Goal: Task Accomplishment & Management: Use online tool/utility

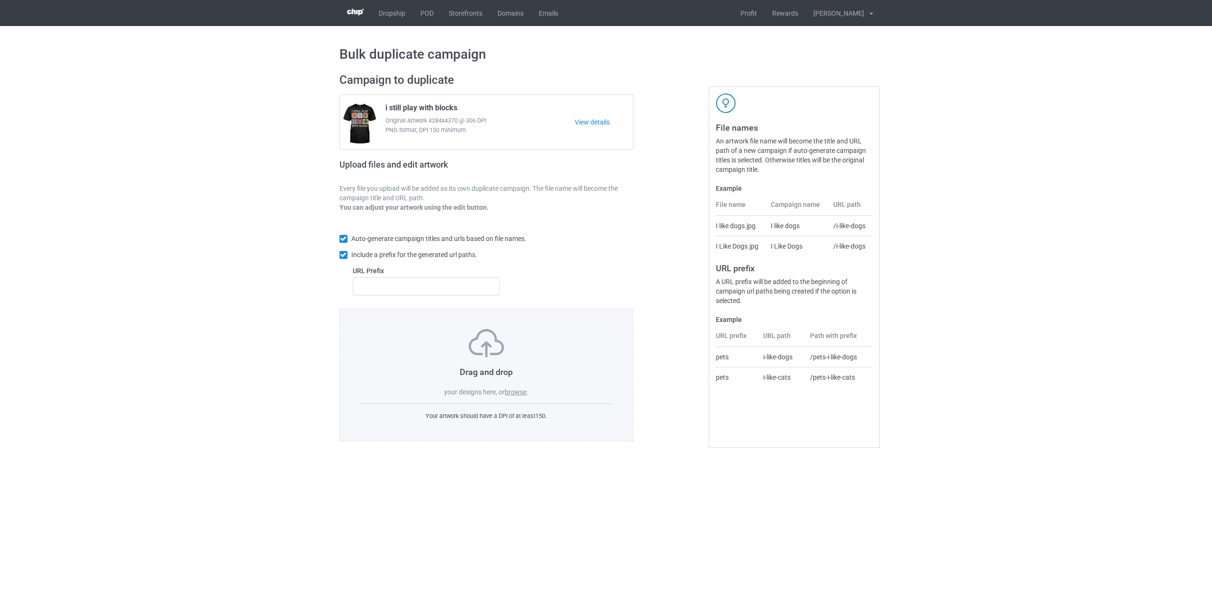
click at [515, 391] on label "browse" at bounding box center [516, 392] width 22 height 8
click at [0, 0] on input "browse" at bounding box center [0, 0] width 0 height 0
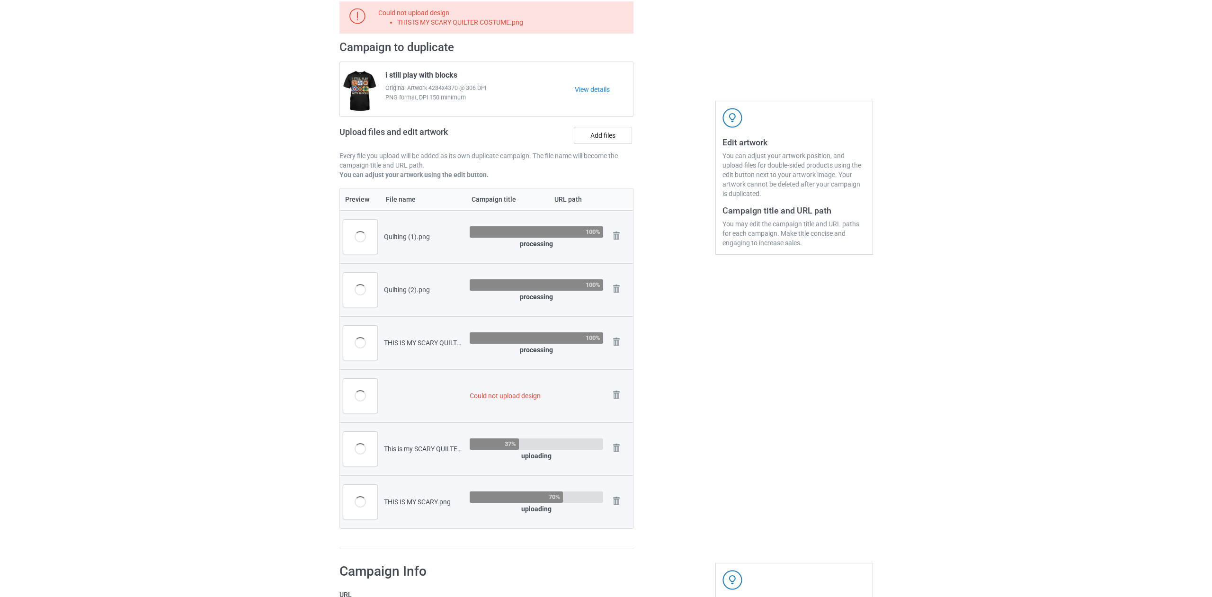
scroll to position [73, 0]
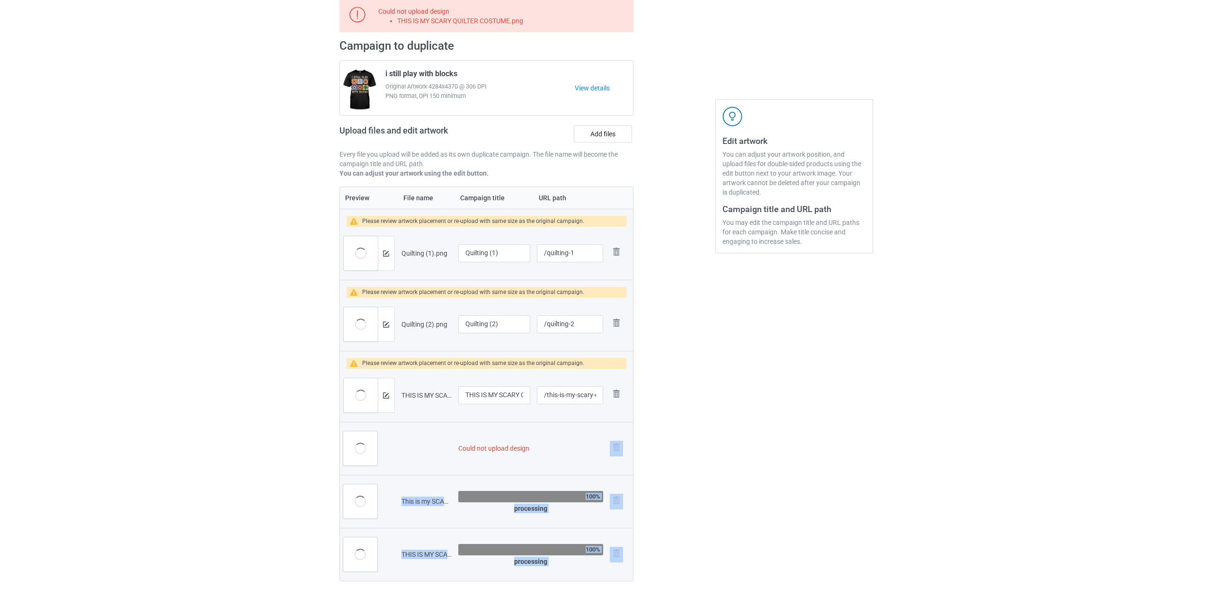
drag, startPoint x: 616, startPoint y: 427, endPoint x: 653, endPoint y: 449, distance: 42.4
click at [663, 448] on div "Could not upload design THIS IS MY SCARY QUILTER COSTUME.png Campaign to duplic…" at bounding box center [606, 300] width 547 height 615
click at [0, 0] on img at bounding box center [0, 0] width 0 height 0
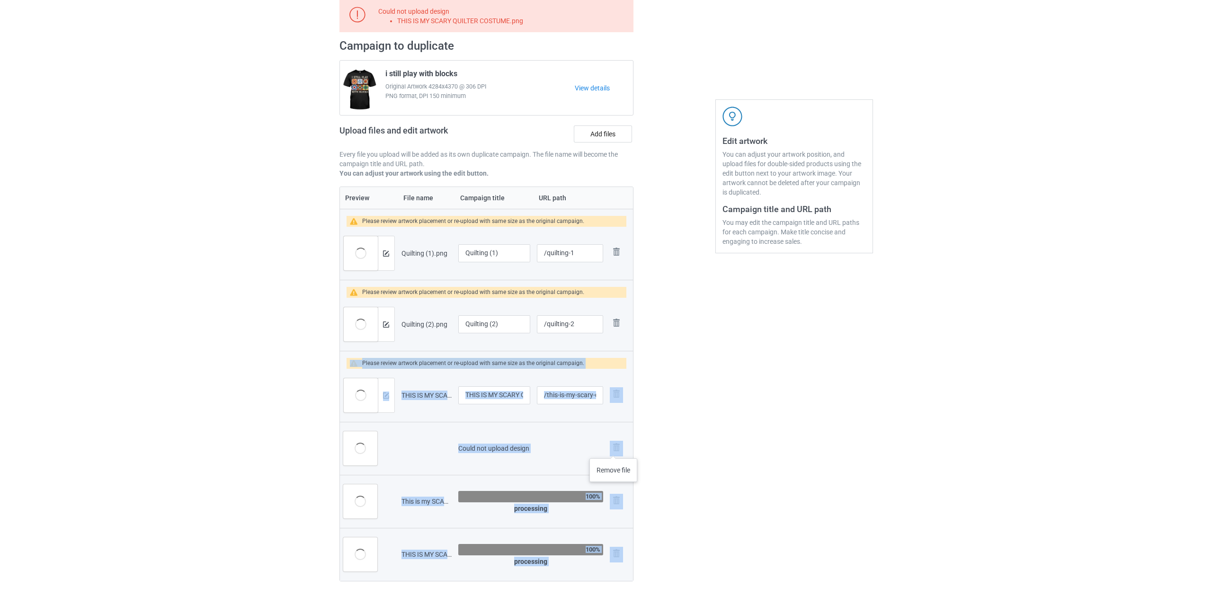
scroll to position [34, 0]
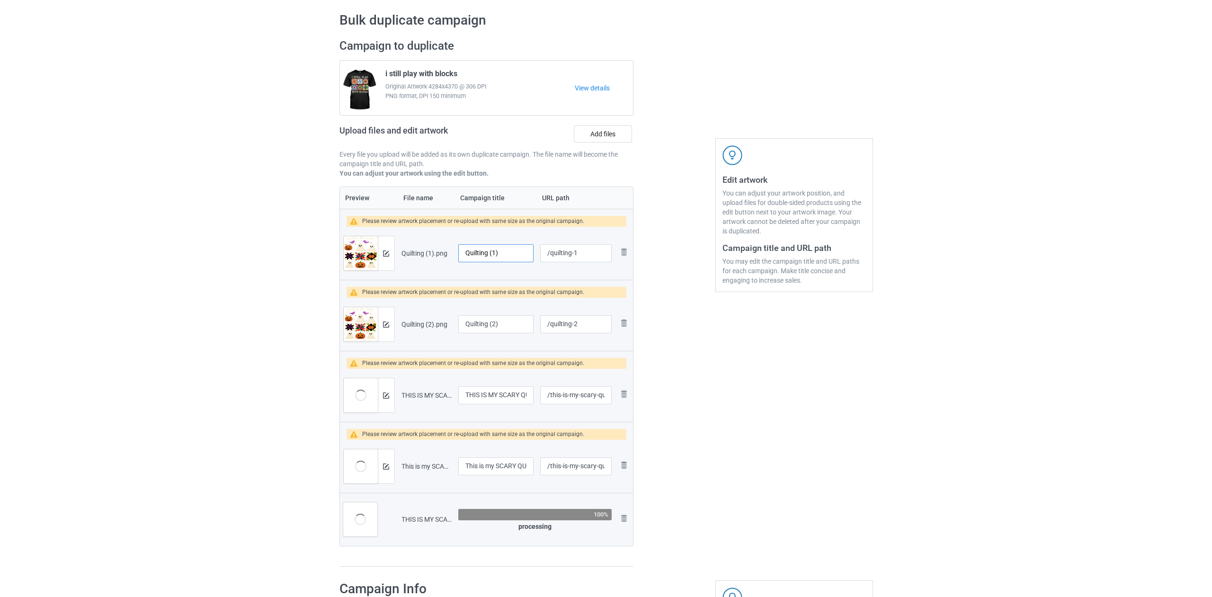
drag, startPoint x: 488, startPoint y: 253, endPoint x: 505, endPoint y: 259, distance: 18.3
click at [505, 259] on input "Quilting (1)" at bounding box center [496, 253] width 76 height 18
click at [384, 255] on img at bounding box center [386, 253] width 6 height 6
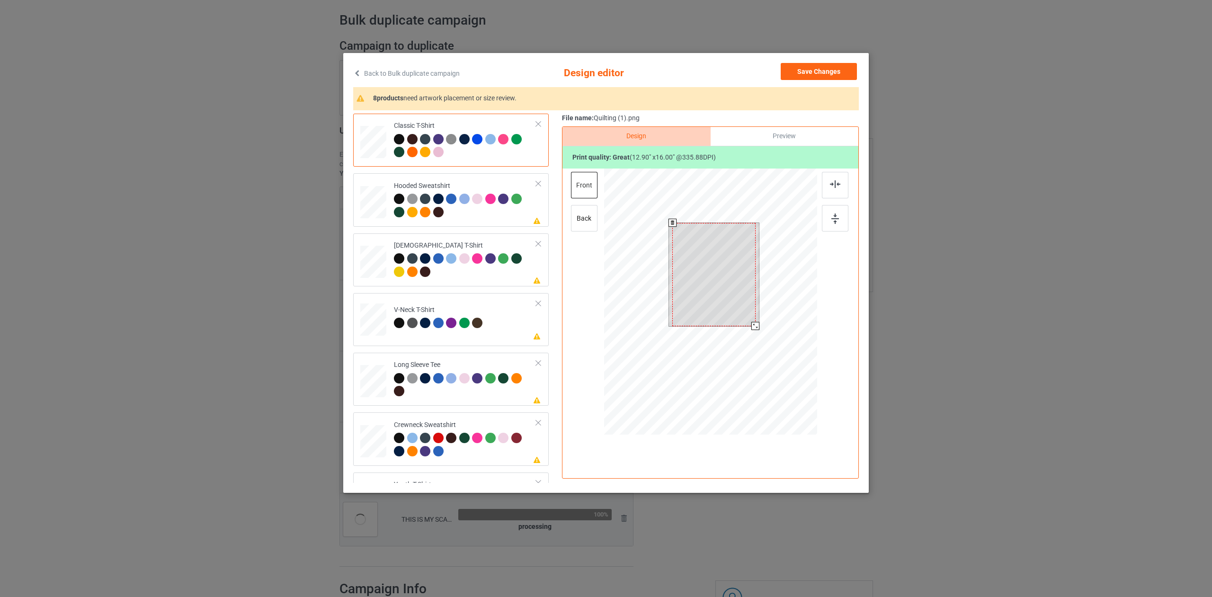
click at [758, 332] on div at bounding box center [710, 302] width 213 height 269
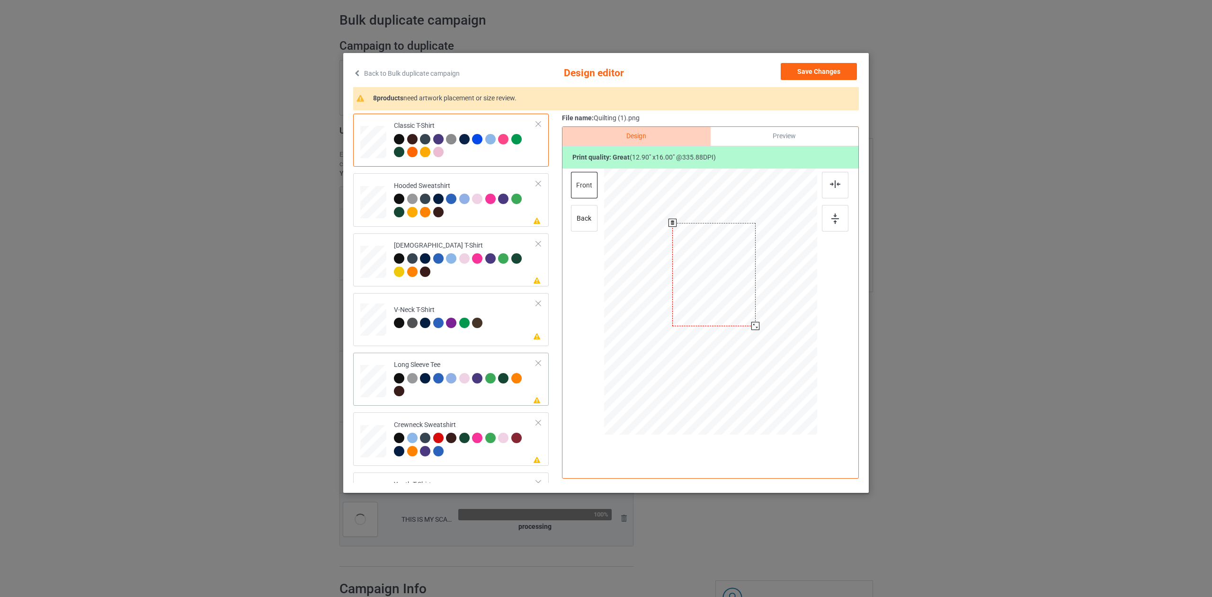
type input "Quilting (1)"
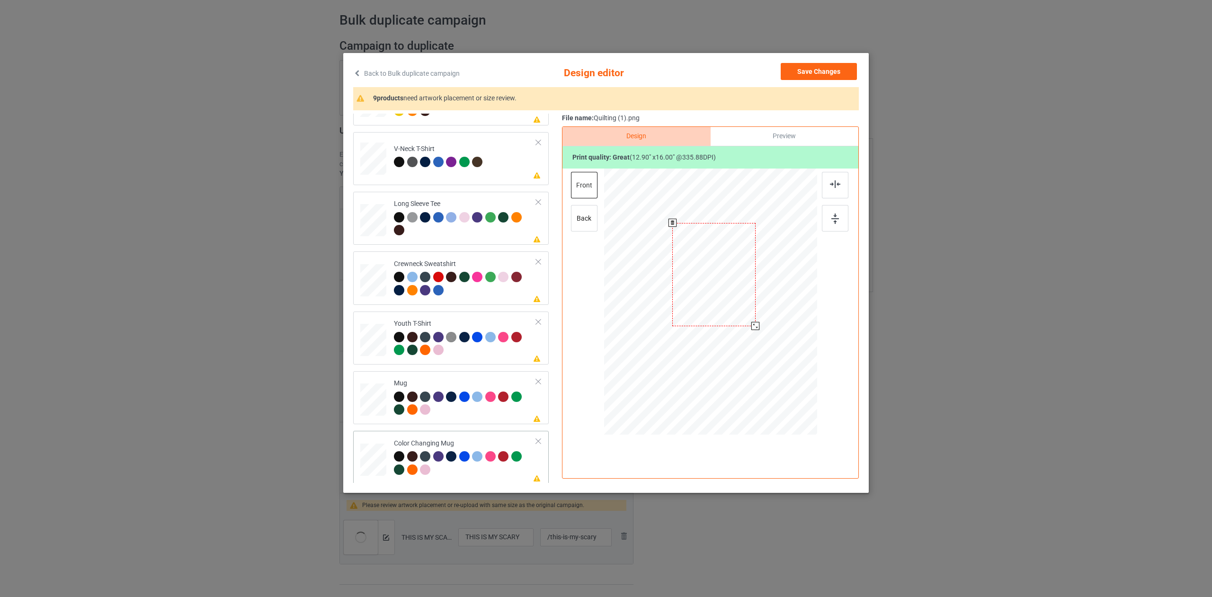
drag, startPoint x: 480, startPoint y: 469, endPoint x: 493, endPoint y: 466, distance: 13.3
click at [480, 469] on div at bounding box center [465, 464] width 142 height 26
drag, startPoint x: 762, startPoint y: 371, endPoint x: 728, endPoint y: 340, distance: 46.3
click at [736, 345] on div at bounding box center [710, 301] width 213 height 89
drag, startPoint x: 713, startPoint y: 327, endPoint x: 771, endPoint y: 327, distance: 57.7
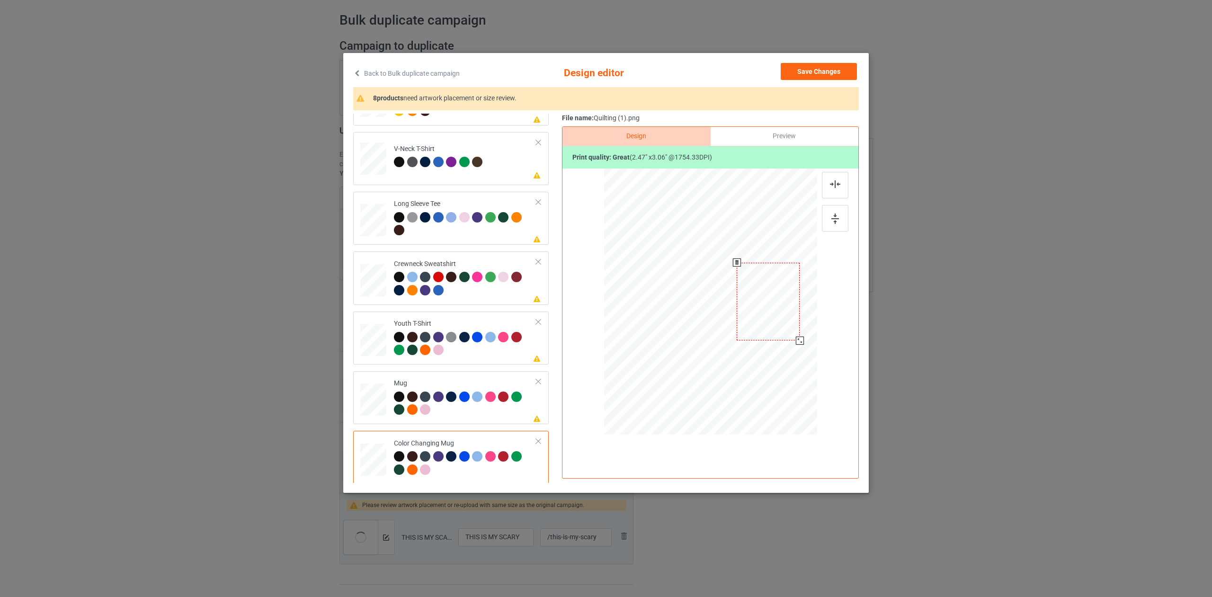
click at [771, 326] on div at bounding box center [767, 302] width 63 height 78
click at [780, 330] on div at bounding box center [767, 301] width 63 height 78
drag, startPoint x: 814, startPoint y: 69, endPoint x: 771, endPoint y: 97, distance: 50.9
click at [814, 69] on button "Save Changes" at bounding box center [818, 71] width 76 height 17
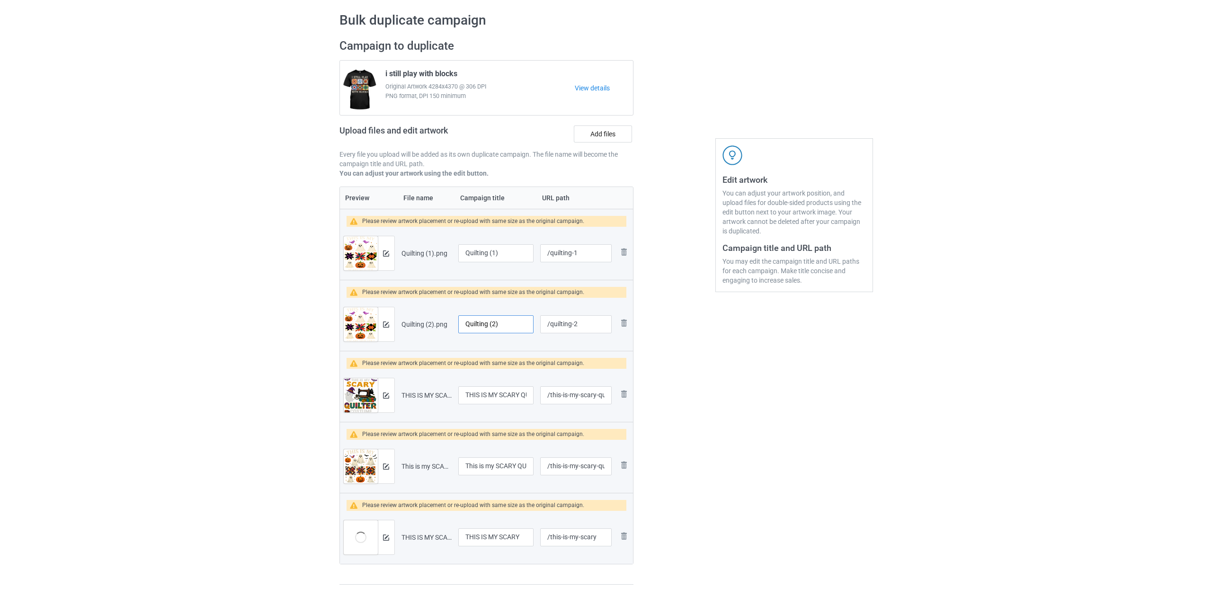
drag, startPoint x: 489, startPoint y: 321, endPoint x: 509, endPoint y: 333, distance: 22.7
click at [509, 333] on input "Quilting (2)" at bounding box center [496, 324] width 76 height 18
type input "Quilting"
click at [385, 326] on img at bounding box center [386, 324] width 6 height 6
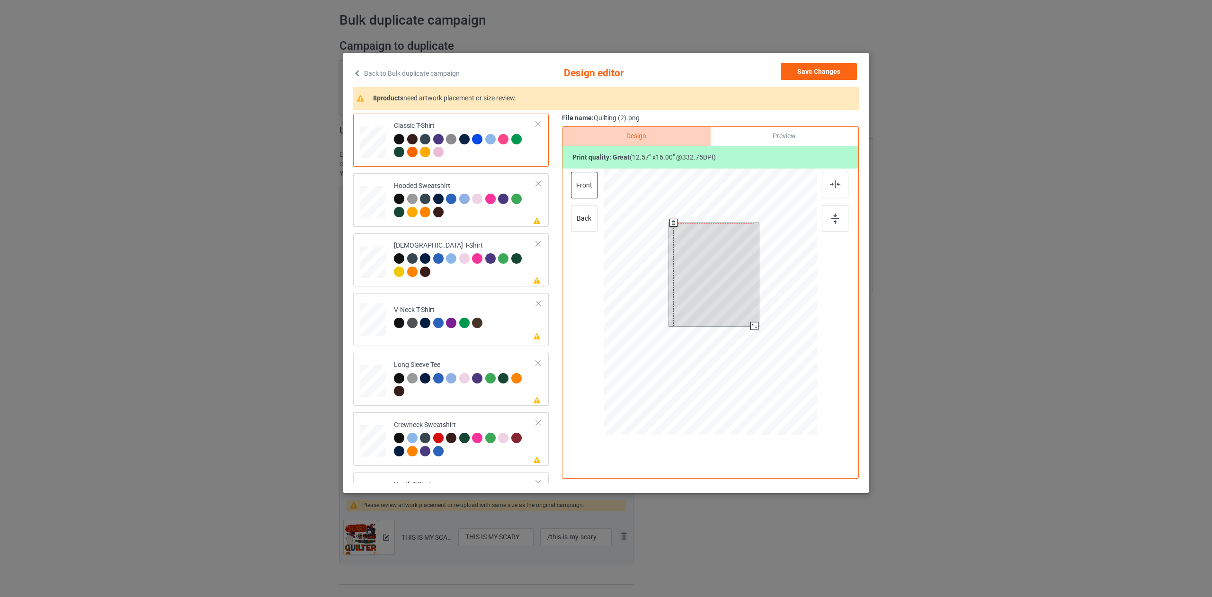
click at [759, 340] on div at bounding box center [710, 302] width 213 height 269
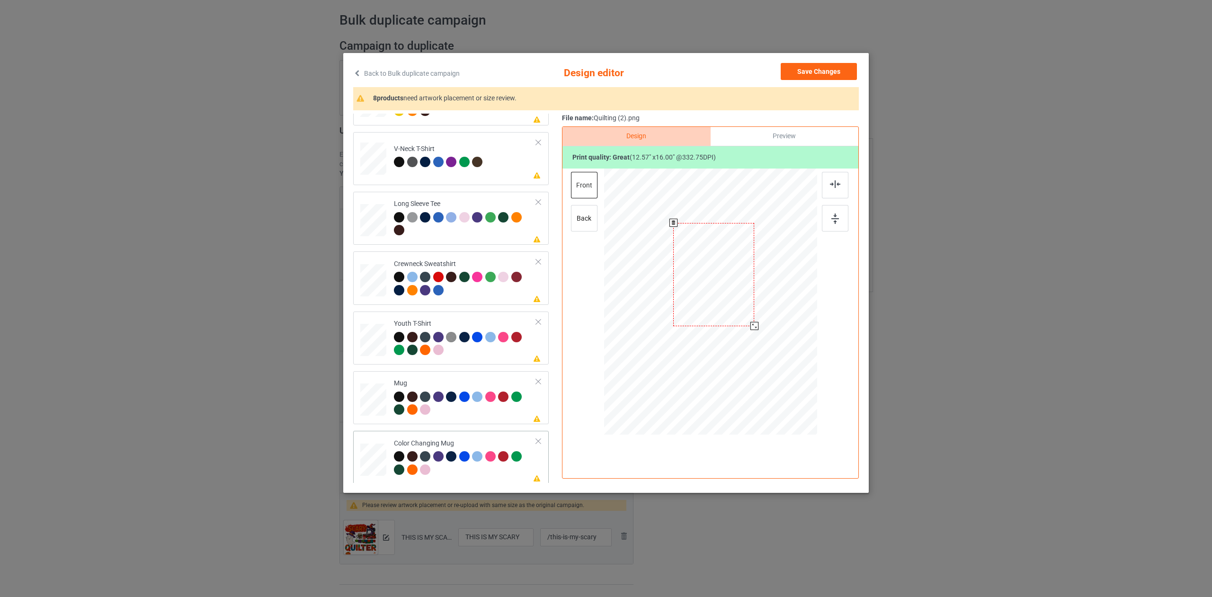
click at [454, 466] on div at bounding box center [465, 464] width 142 height 26
drag, startPoint x: 773, startPoint y: 381, endPoint x: 735, endPoint y: 343, distance: 53.5
click at [735, 343] on div at bounding box center [710, 301] width 213 height 89
drag, startPoint x: 730, startPoint y: 335, endPoint x: 788, endPoint y: 334, distance: 58.2
click at [788, 334] on div at bounding box center [768, 301] width 61 height 78
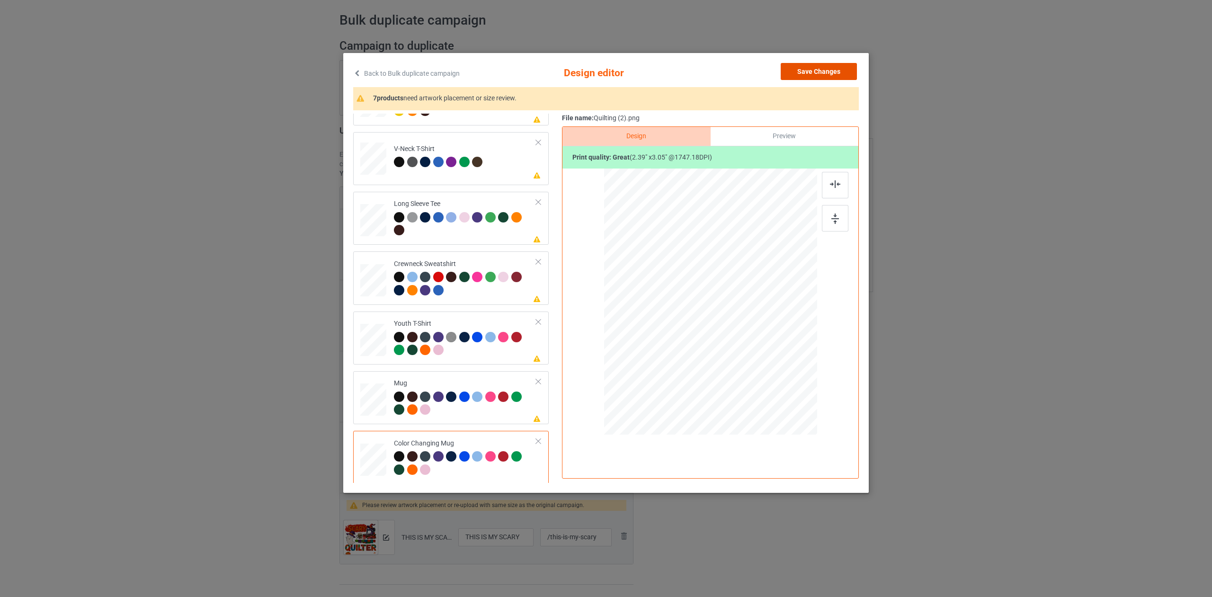
drag, startPoint x: 805, startPoint y: 71, endPoint x: 795, endPoint y: 91, distance: 22.9
click at [805, 71] on button "Save Changes" at bounding box center [818, 71] width 76 height 17
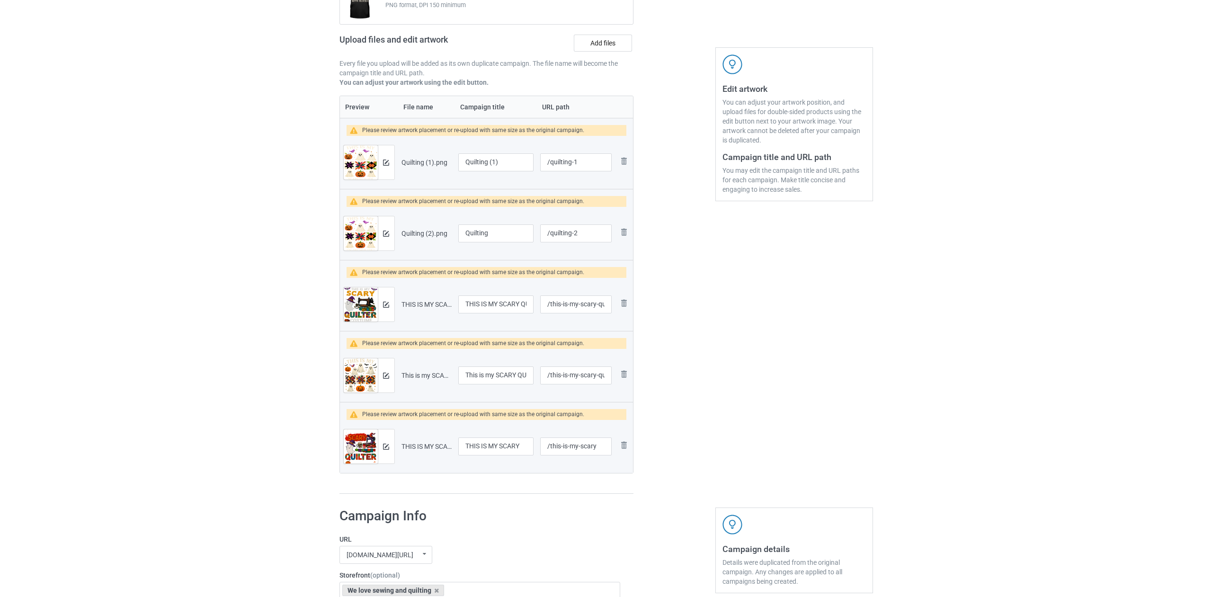
scroll to position [125, 0]
drag, startPoint x: 494, startPoint y: 236, endPoint x: 453, endPoint y: 229, distance: 41.2
click at [453, 229] on tr "Preview and edit artwork Quilting (2).png Quilting /quilting-2 Remove file" at bounding box center [486, 232] width 293 height 53
drag, startPoint x: 463, startPoint y: 302, endPoint x: 546, endPoint y: 332, distance: 87.6
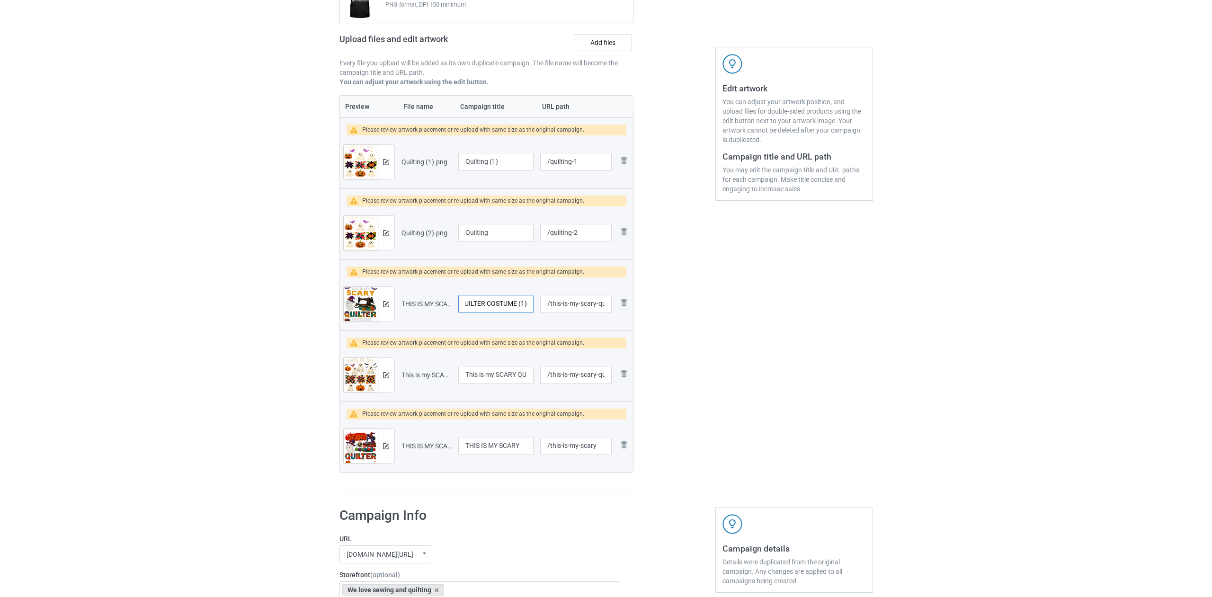
click at [546, 332] on table "Preview File name Campaign title URL path Please review artwork placement or re…" at bounding box center [486, 284] width 294 height 378
paste input "Quilting"
type input "Quilting"
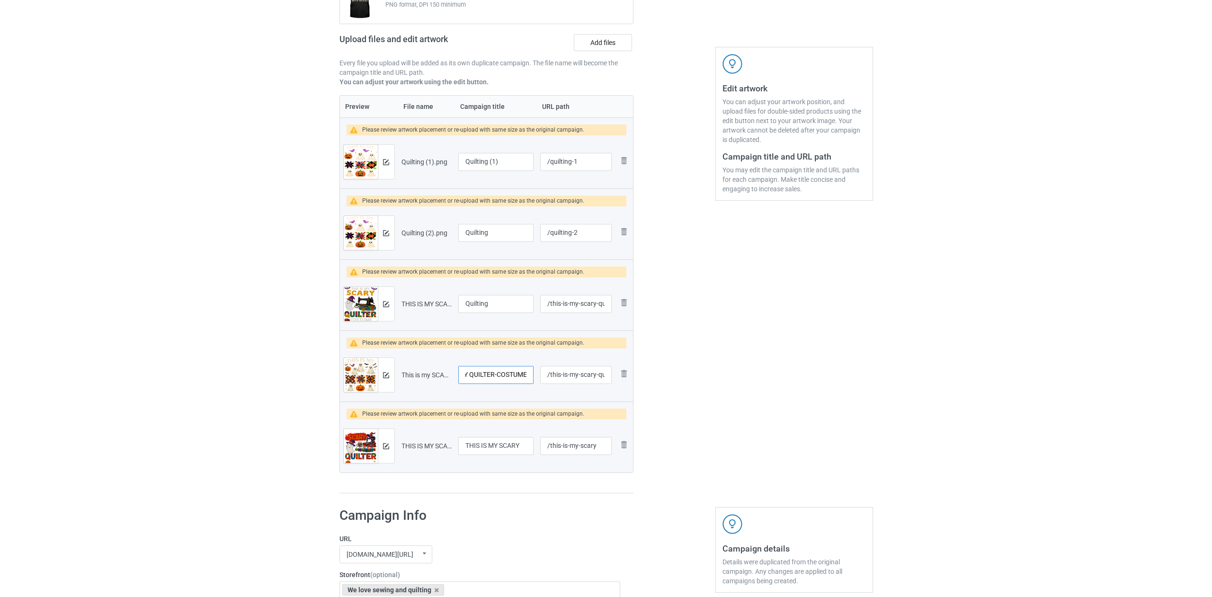
drag, startPoint x: 463, startPoint y: 374, endPoint x: 531, endPoint y: 398, distance: 71.7
click at [531, 398] on td "This is my SCARY QUILTER-COSTUME" at bounding box center [496, 374] width 82 height 53
paste input "Quilting"
type input "Quilting"
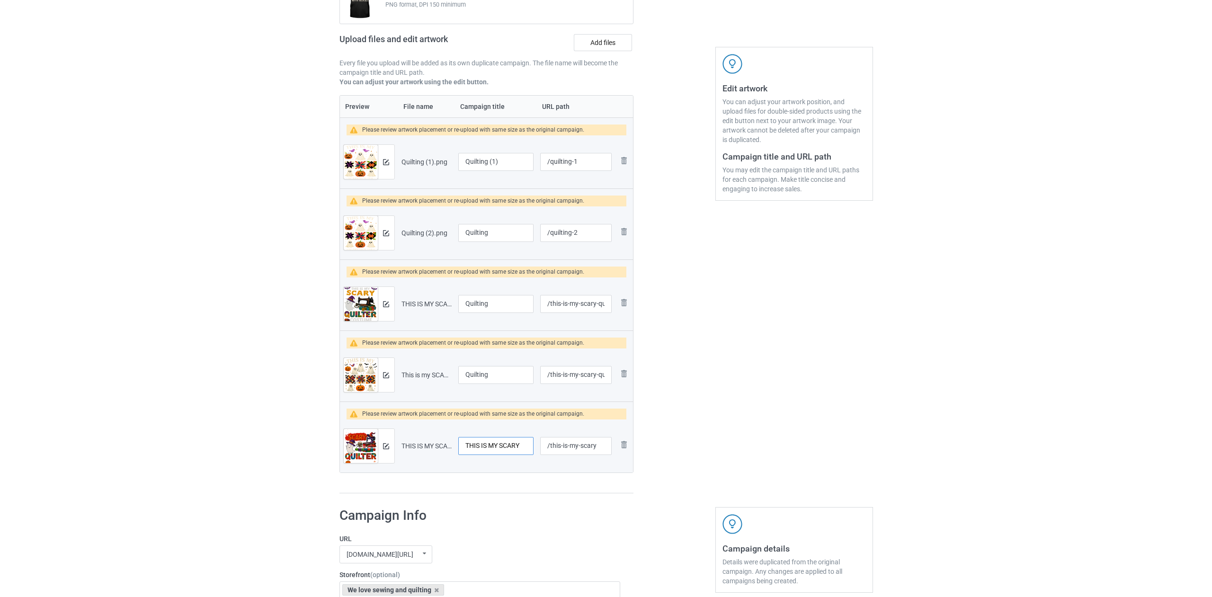
drag, startPoint x: 464, startPoint y: 443, endPoint x: 506, endPoint y: 465, distance: 48.1
click at [506, 465] on td "THIS IS MY SCARY" at bounding box center [496, 445] width 82 height 53
paste input "Quilting"
type input "Quilting"
click at [383, 306] on img at bounding box center [386, 304] width 6 height 6
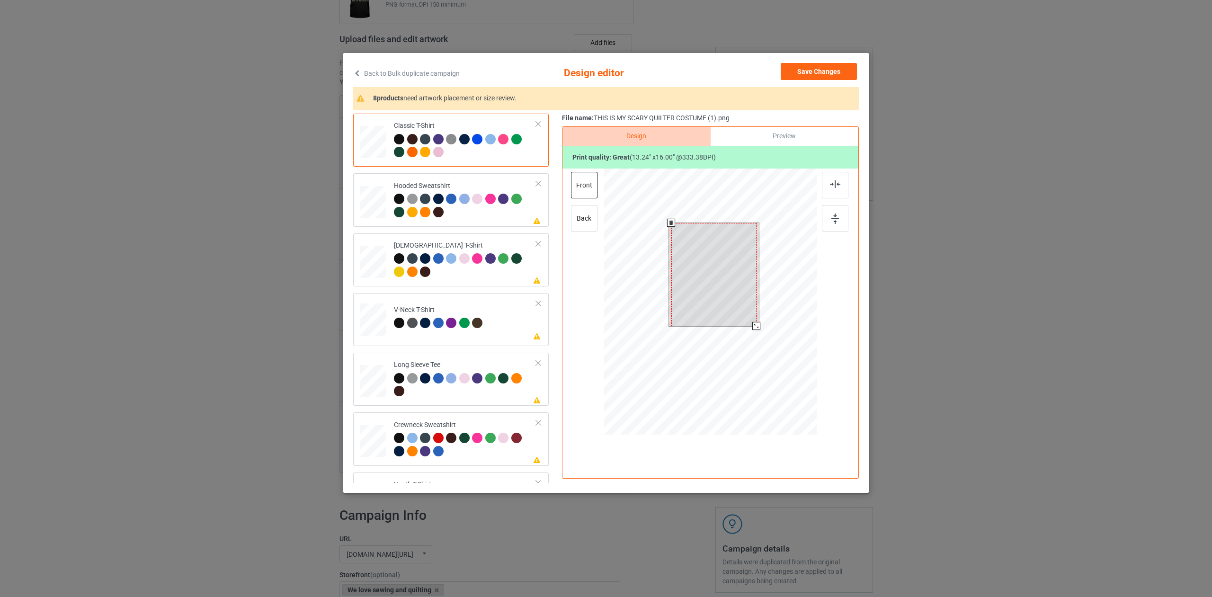
click at [758, 336] on div at bounding box center [710, 302] width 213 height 269
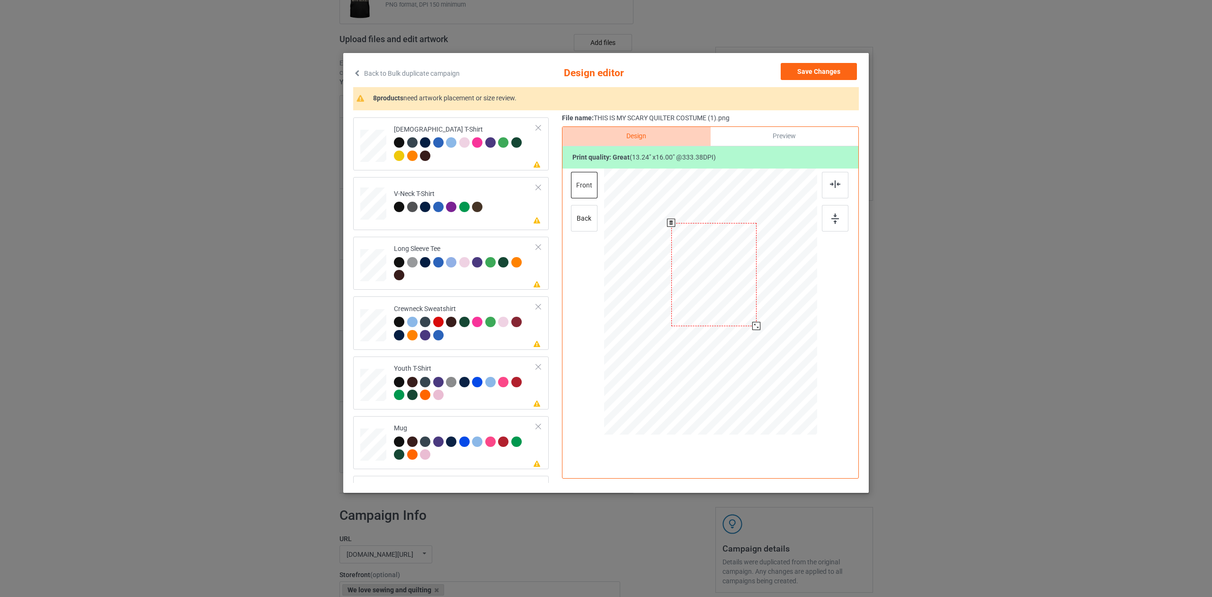
scroll to position [161, 0]
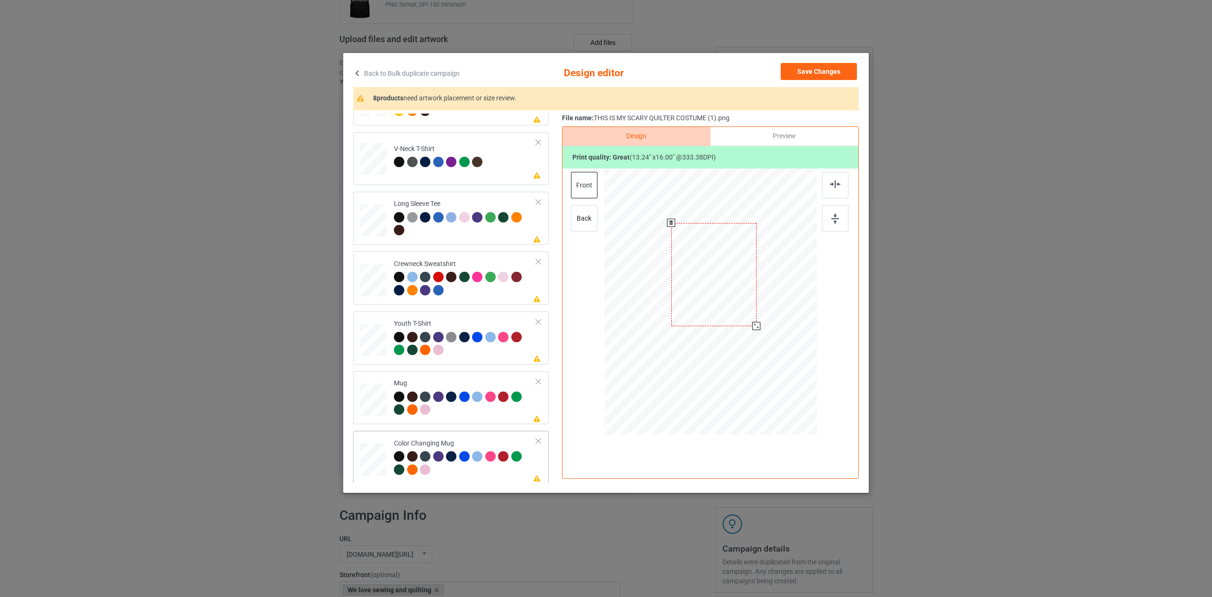
click at [472, 468] on div at bounding box center [465, 464] width 142 height 26
drag, startPoint x: 752, startPoint y: 359, endPoint x: 734, endPoint y: 342, distance: 24.8
click at [734, 342] on div at bounding box center [710, 301] width 213 height 89
drag, startPoint x: 753, startPoint y: 322, endPoint x: 779, endPoint y: 320, distance: 25.2
click at [779, 320] on div at bounding box center [769, 300] width 60 height 72
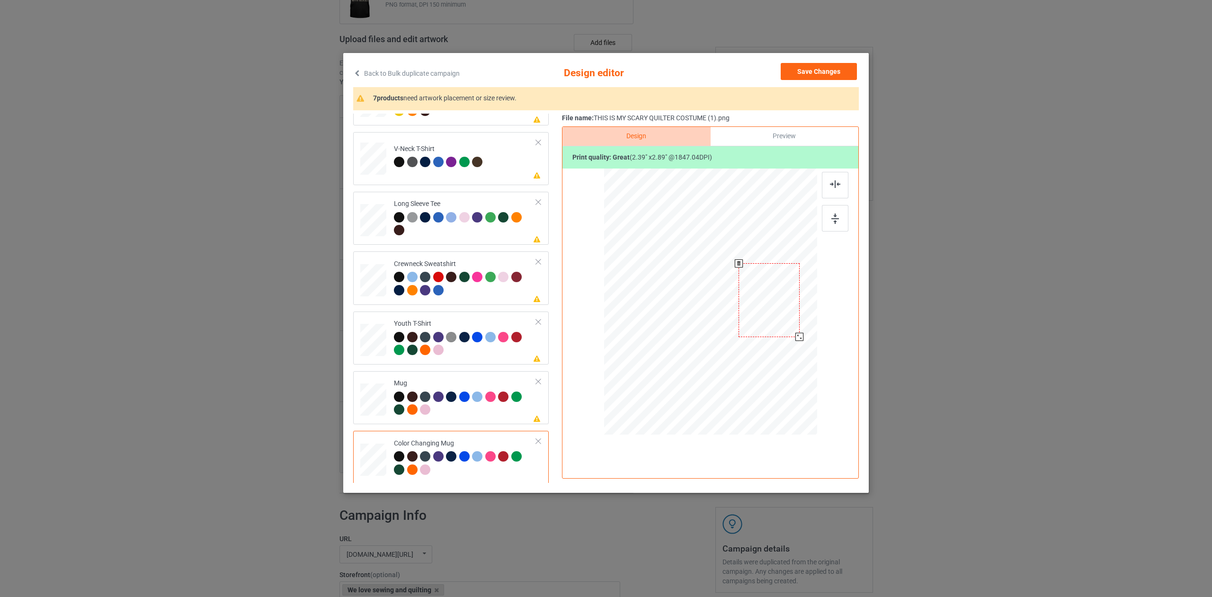
click at [798, 338] on div at bounding box center [799, 337] width 8 height 8
click at [792, 327] on div at bounding box center [768, 298] width 61 height 73
click at [799, 73] on button "Save Changes" at bounding box center [818, 71] width 76 height 17
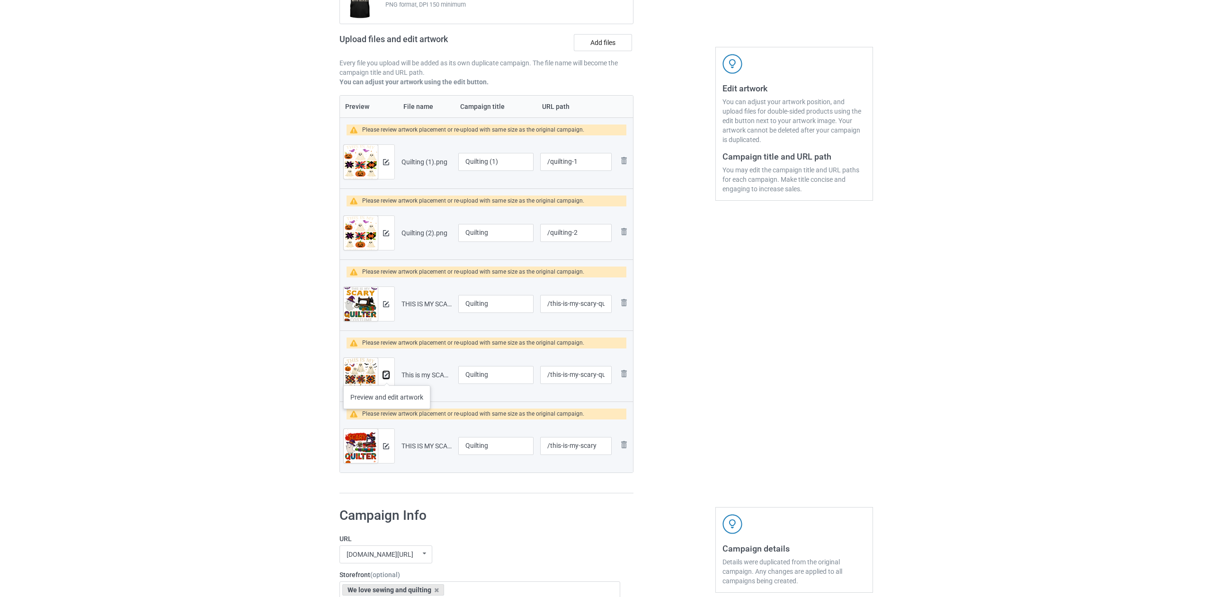
click at [387, 376] on img at bounding box center [386, 375] width 6 height 6
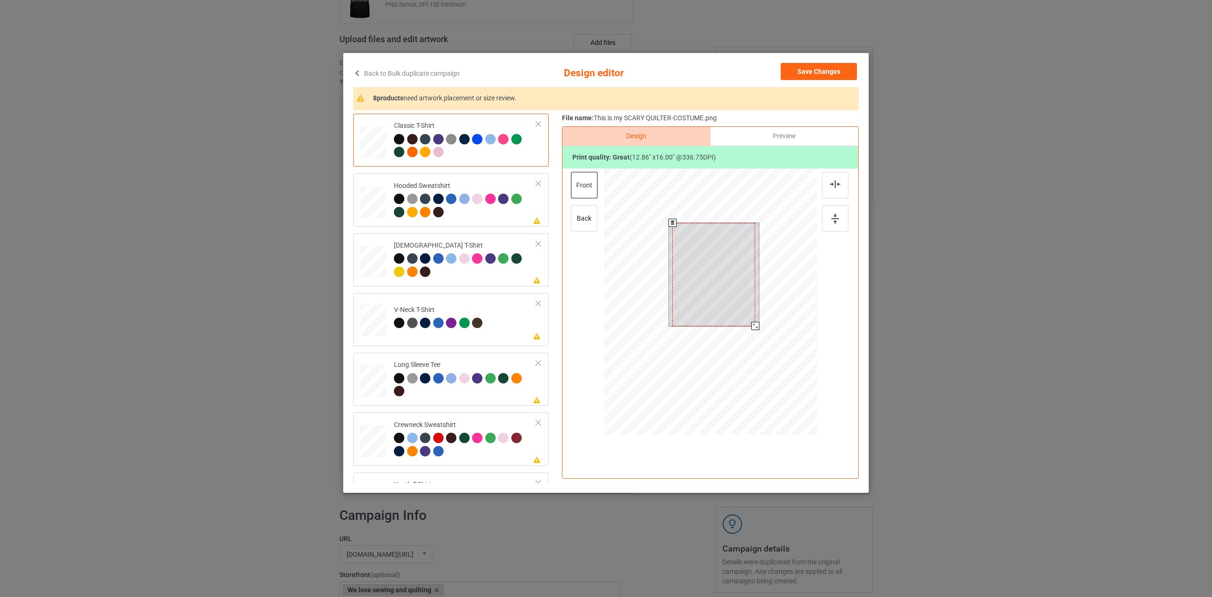
click at [759, 339] on div at bounding box center [710, 302] width 213 height 269
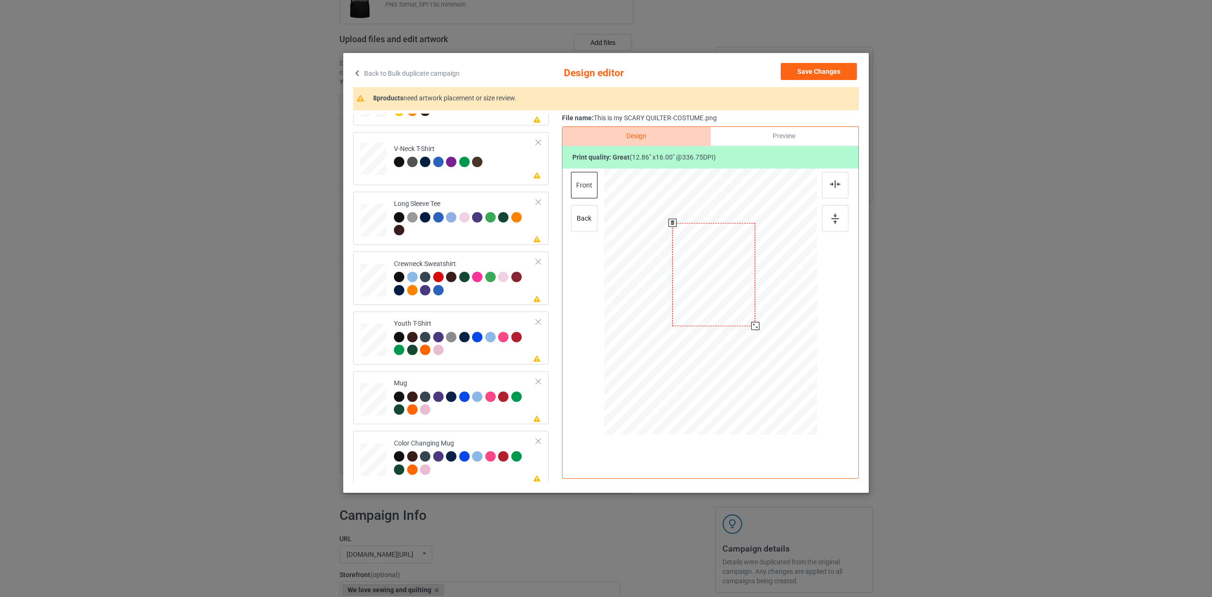
drag, startPoint x: 478, startPoint y: 467, endPoint x: 578, endPoint y: 425, distance: 108.8
click at [478, 467] on div at bounding box center [465, 464] width 142 height 26
drag, startPoint x: 748, startPoint y: 352, endPoint x: 728, endPoint y: 336, distance: 25.6
click at [737, 342] on div at bounding box center [741, 340] width 8 height 8
drag, startPoint x: 764, startPoint y: 324, endPoint x: 777, endPoint y: 325, distance: 12.8
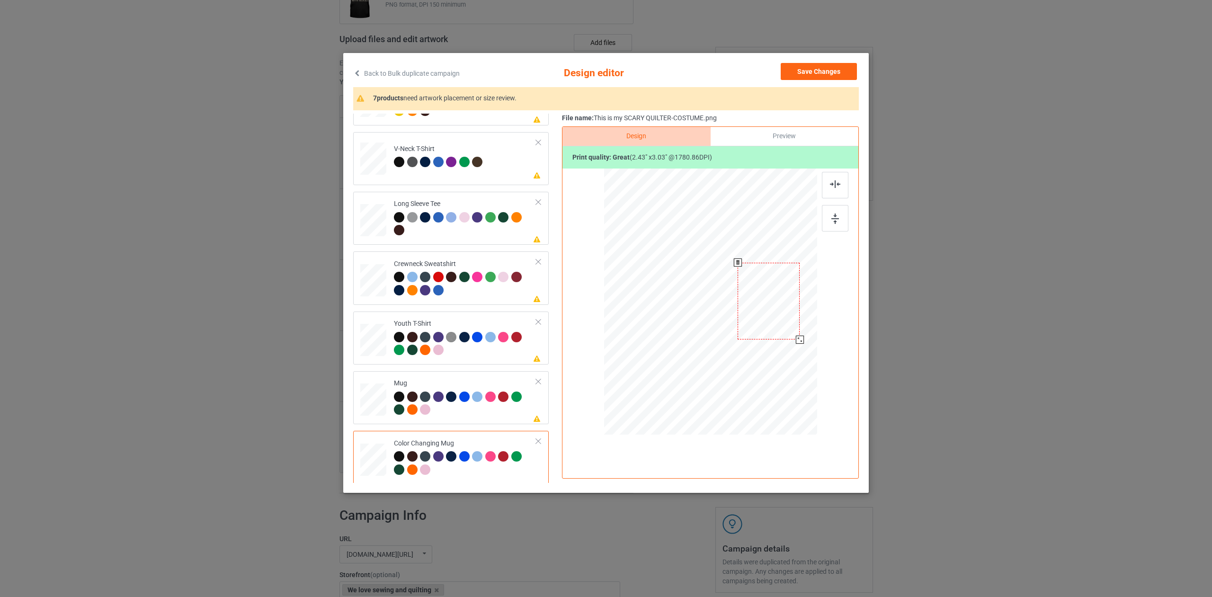
click at [777, 325] on div at bounding box center [768, 301] width 62 height 77
click at [813, 75] on button "Save Changes" at bounding box center [818, 71] width 76 height 17
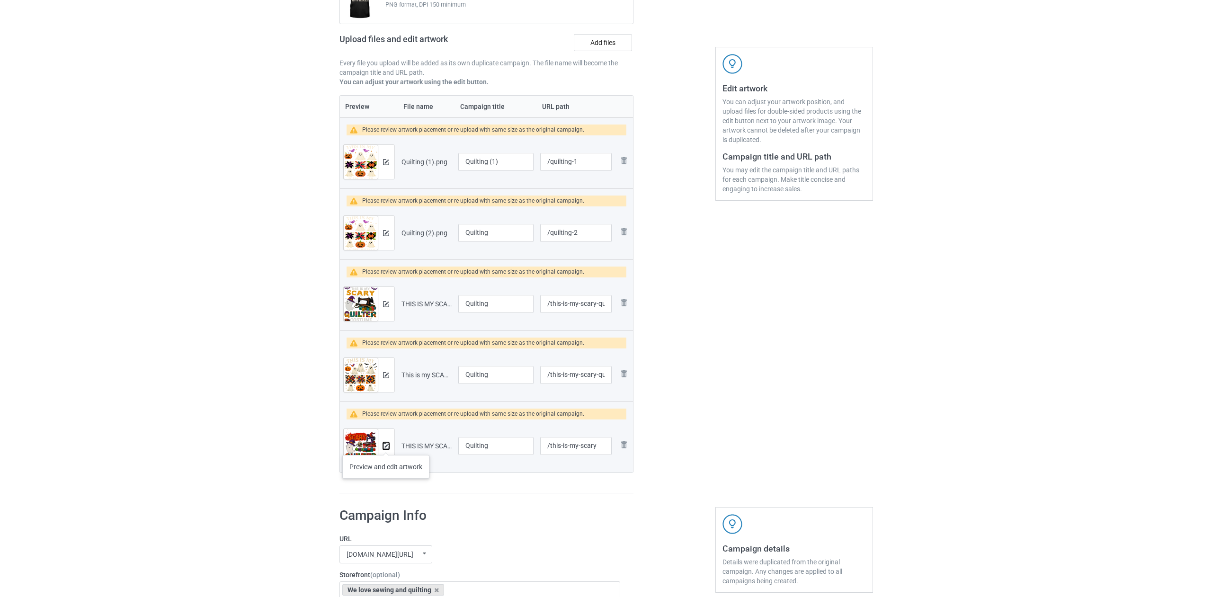
click at [386, 445] on img at bounding box center [386, 446] width 6 height 6
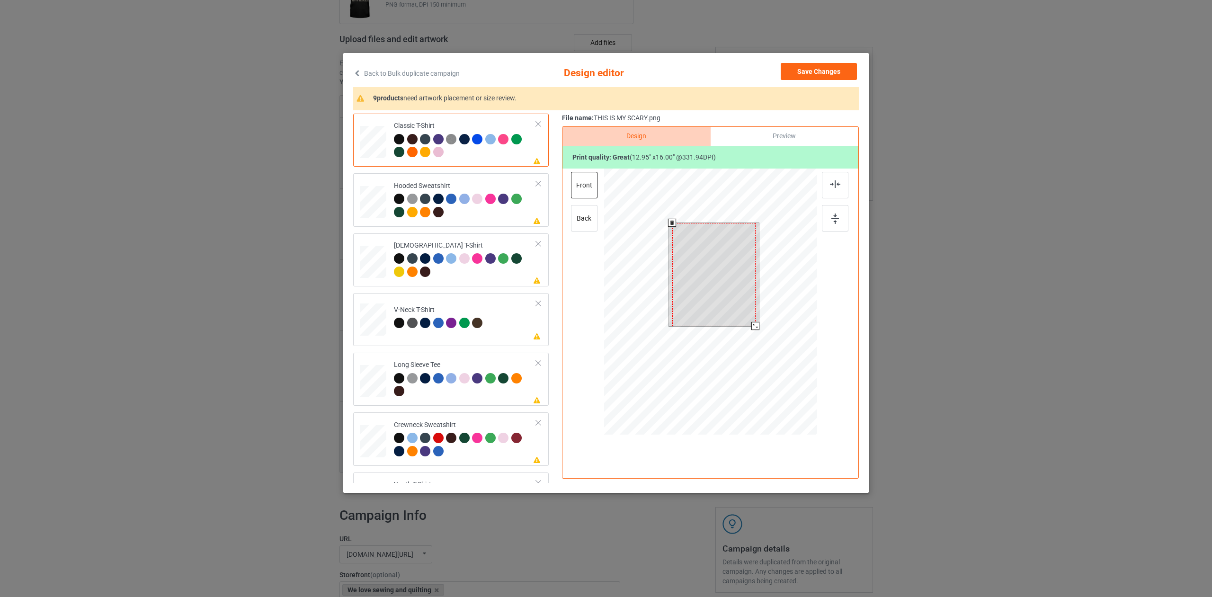
click at [757, 333] on div at bounding box center [710, 302] width 213 height 269
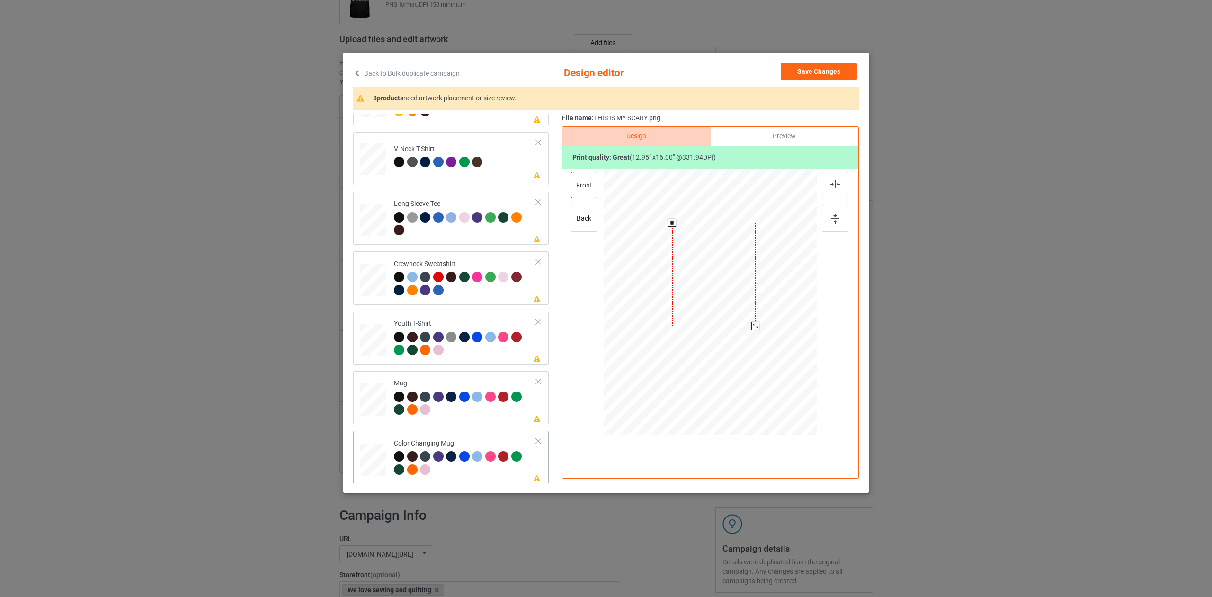
click at [472, 469] on div at bounding box center [465, 464] width 142 height 26
drag, startPoint x: 772, startPoint y: 382, endPoint x: 737, endPoint y: 340, distance: 54.4
click at [738, 341] on div at bounding box center [740, 339] width 8 height 8
drag, startPoint x: 715, startPoint y: 317, endPoint x: 774, endPoint y: 316, distance: 59.2
click at [774, 316] on div at bounding box center [769, 300] width 61 height 75
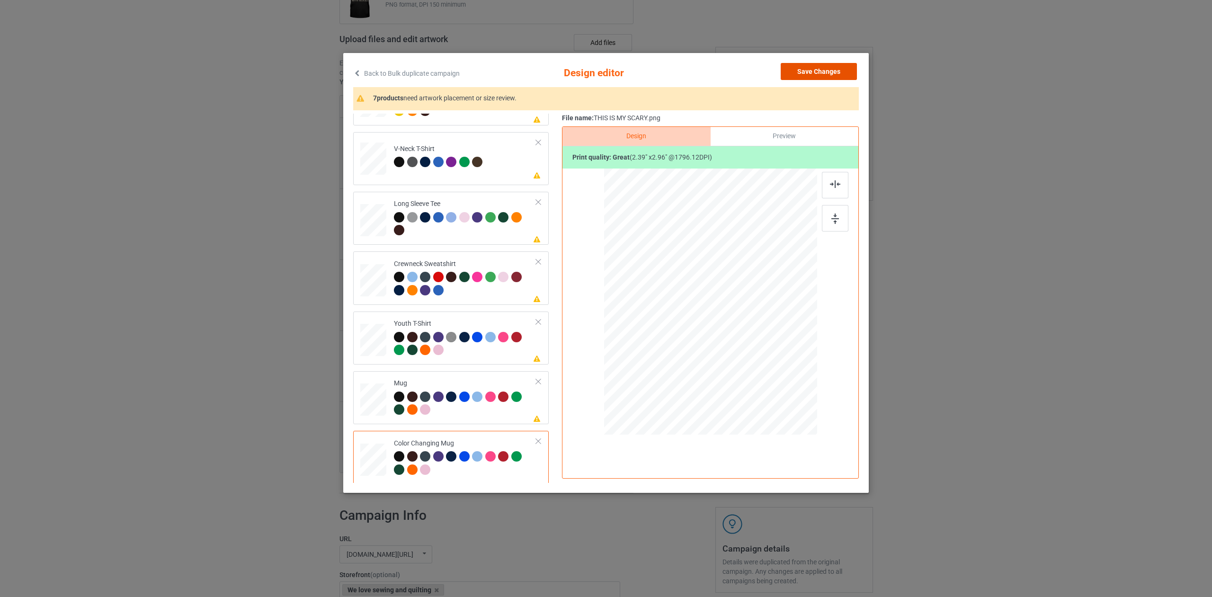
click at [818, 73] on button "Save Changes" at bounding box center [818, 71] width 76 height 17
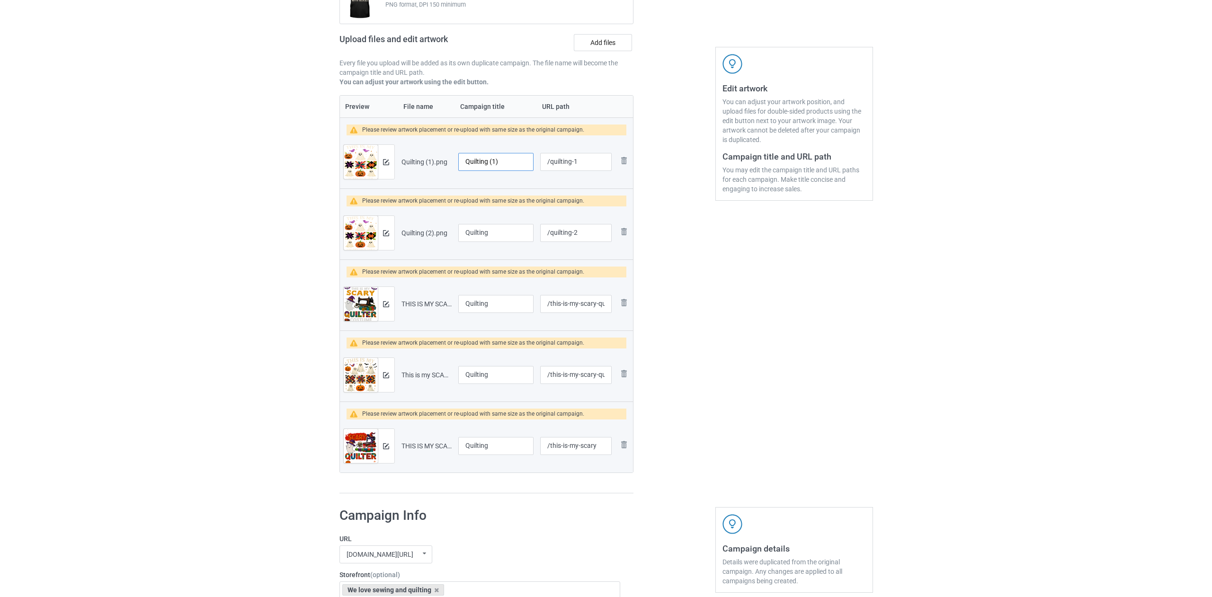
drag, startPoint x: 489, startPoint y: 162, endPoint x: 514, endPoint y: 170, distance: 26.3
click at [514, 170] on input "Quilting (1)" at bounding box center [496, 162] width 76 height 18
type input "Quilting"
drag, startPoint x: 550, startPoint y: 162, endPoint x: 592, endPoint y: 172, distance: 43.4
click at [593, 171] on div "/quilting-1" at bounding box center [575, 162] width 71 height 18
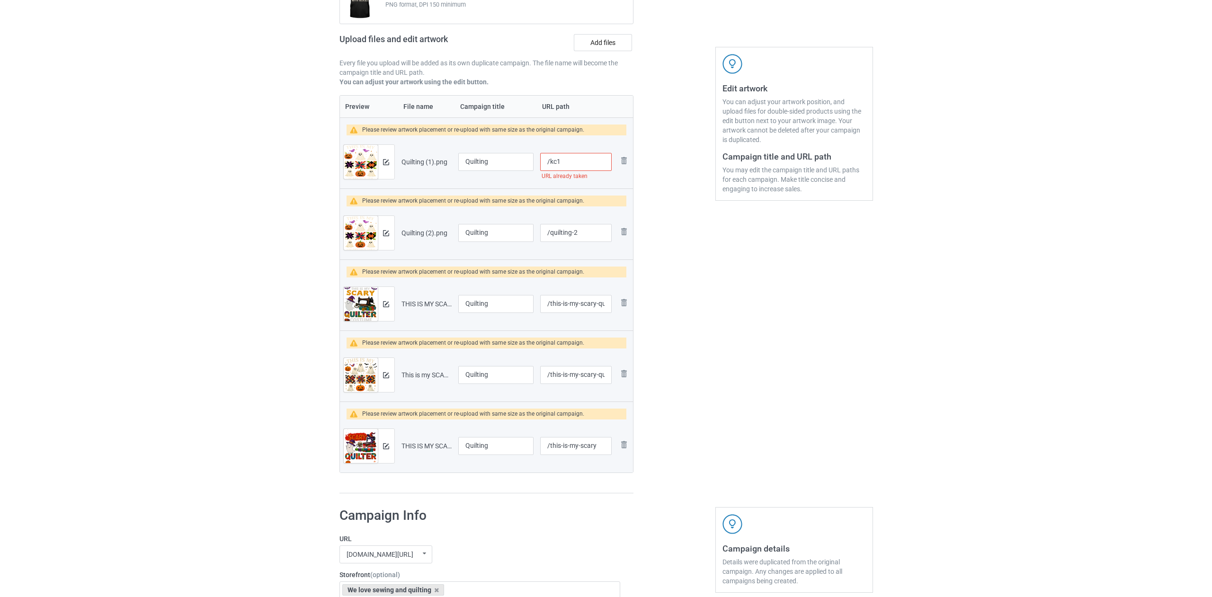
click at [554, 163] on input "/kc1" at bounding box center [575, 162] width 71 height 18
drag, startPoint x: 569, startPoint y: 166, endPoint x: 549, endPoint y: 164, distance: 20.0
click at [549, 164] on input "/kz1" at bounding box center [575, 162] width 71 height 18
type input "/kz1"
drag, startPoint x: 550, startPoint y: 234, endPoint x: 594, endPoint y: 245, distance: 45.3
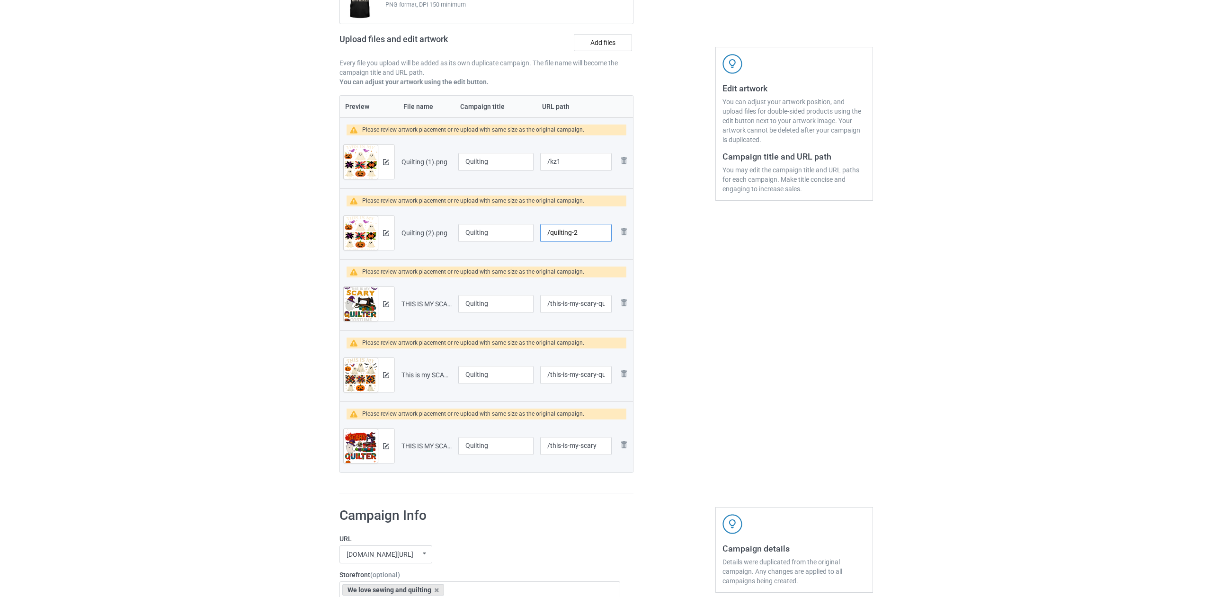
click at [594, 242] on div "/quilting-2" at bounding box center [575, 233] width 71 height 18
paste input "kz1"
type input "/kz1"
drag, startPoint x: 549, startPoint y: 303, endPoint x: 608, endPoint y: 327, distance: 64.3
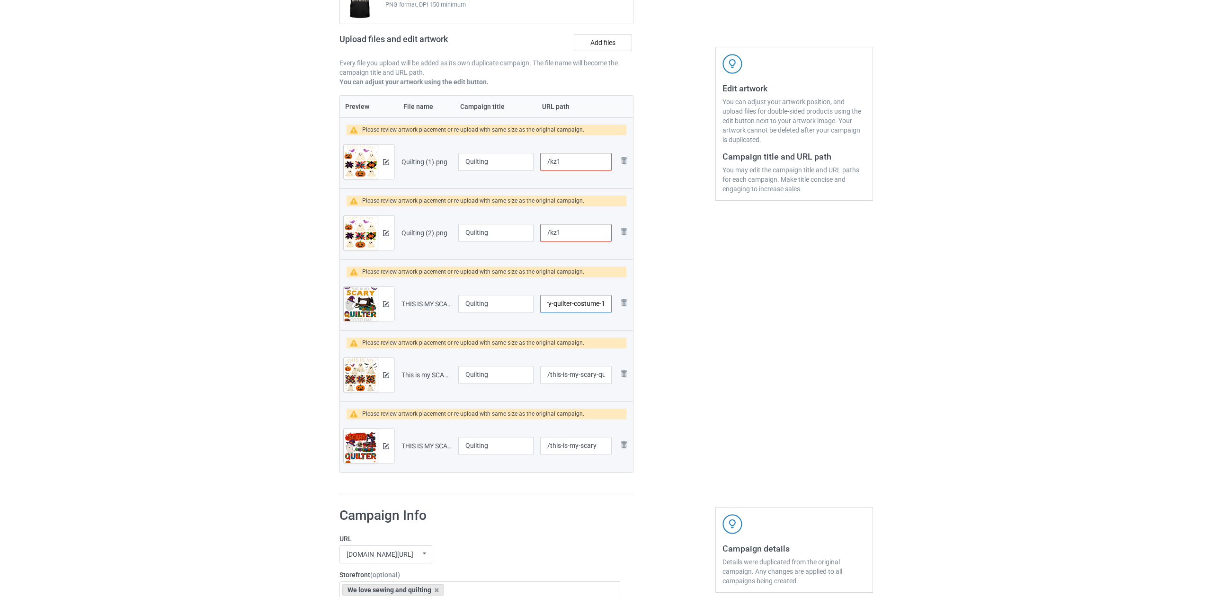
click at [608, 327] on td "/this-is-my-scary-quilter-costume-1" at bounding box center [576, 303] width 78 height 53
paste input "kz"
type input "/kz1"
drag, startPoint x: 548, startPoint y: 377, endPoint x: 577, endPoint y: 384, distance: 30.1
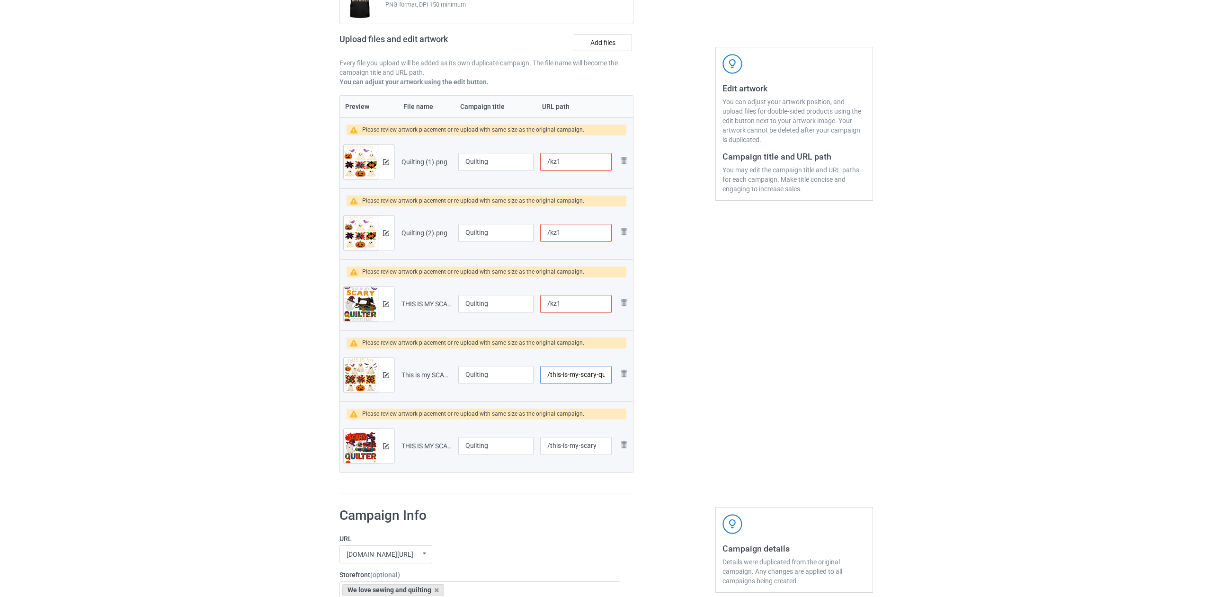
click at [594, 384] on div "/this-is-my-scary-quilter-costume" at bounding box center [575, 375] width 71 height 18
drag, startPoint x: 548, startPoint y: 375, endPoint x: 600, endPoint y: 394, distance: 55.4
click at [600, 394] on td "/this-is-my-scary-quilter-costume" at bounding box center [576, 374] width 78 height 53
paste input "kz1"
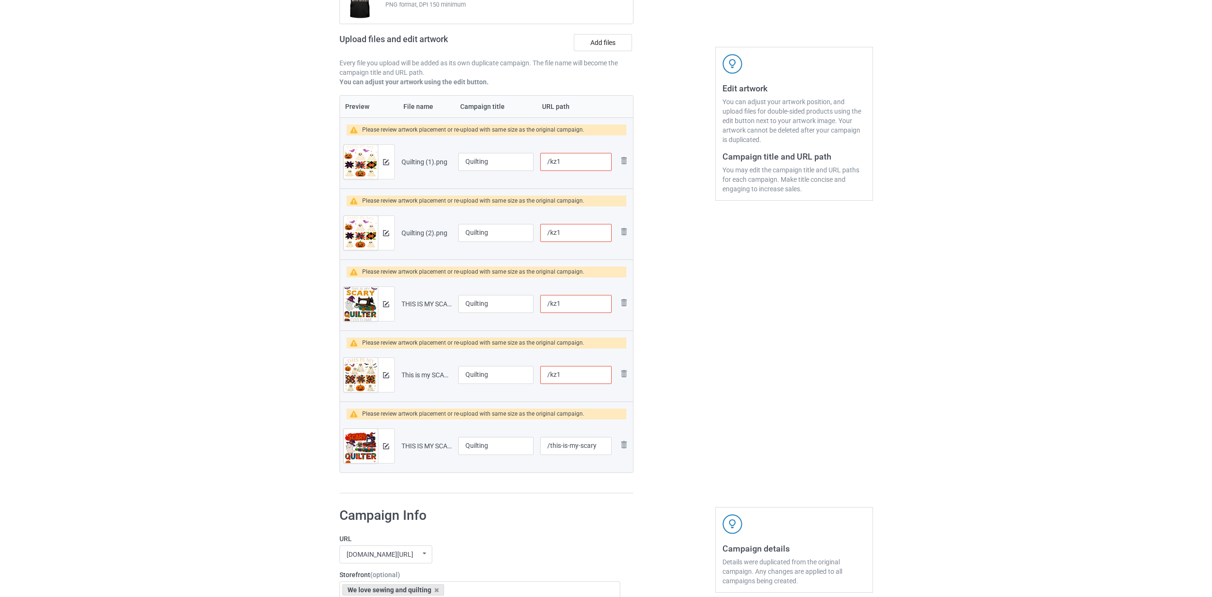
scroll to position [0, 0]
type input "/kz1"
drag, startPoint x: 549, startPoint y: 448, endPoint x: 608, endPoint y: 466, distance: 60.9
click at [608, 466] on td "/this-is-my-scary" at bounding box center [576, 445] width 78 height 53
paste input "kz1"
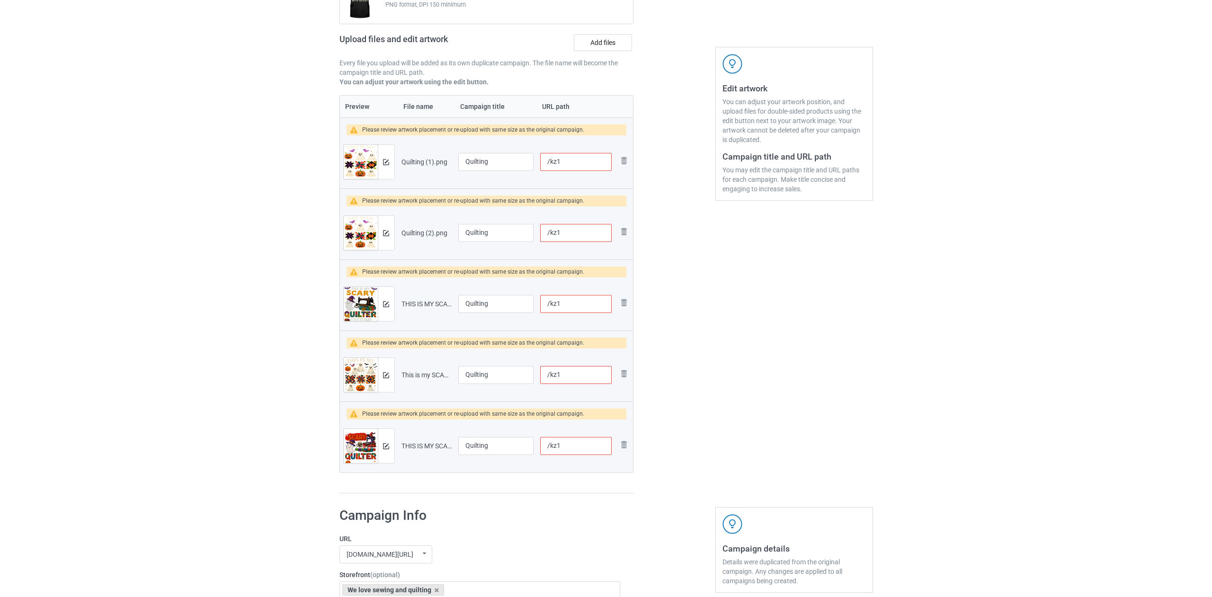
type input "/kz1"
click at [571, 235] on input "/kz1" at bounding box center [575, 233] width 71 height 18
type input "/kz2"
click at [567, 307] on input "/kz1" at bounding box center [575, 304] width 71 height 18
type input "/kz3"
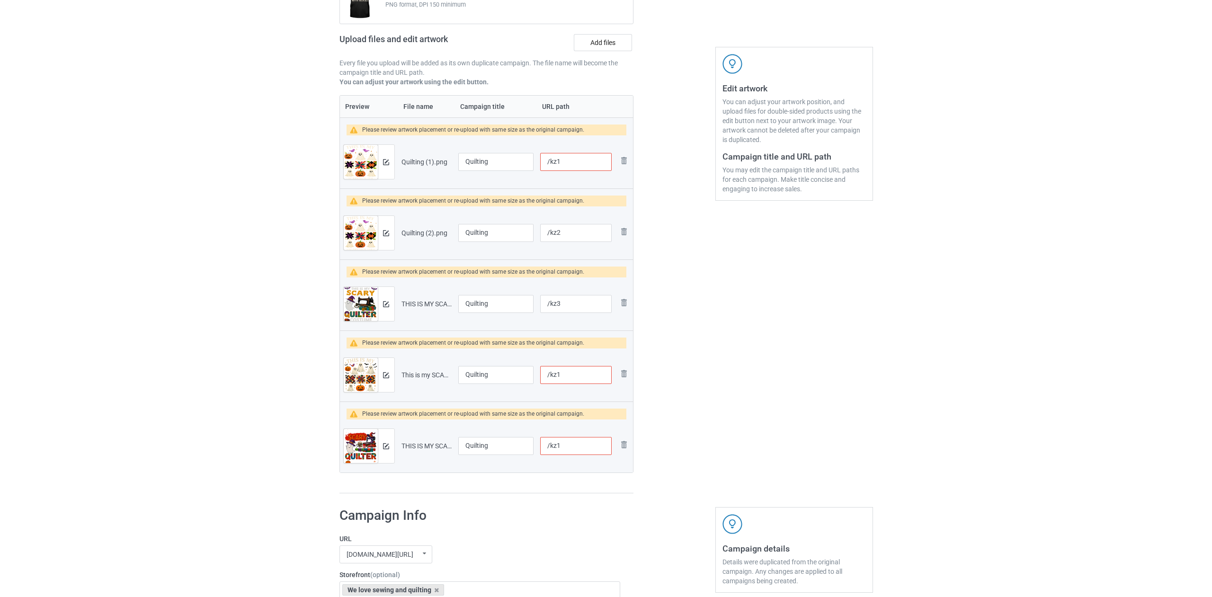
click at [567, 376] on input "/kz1" at bounding box center [575, 375] width 71 height 18
type input "/kz4"
click at [566, 449] on input "/kz1" at bounding box center [575, 446] width 71 height 18
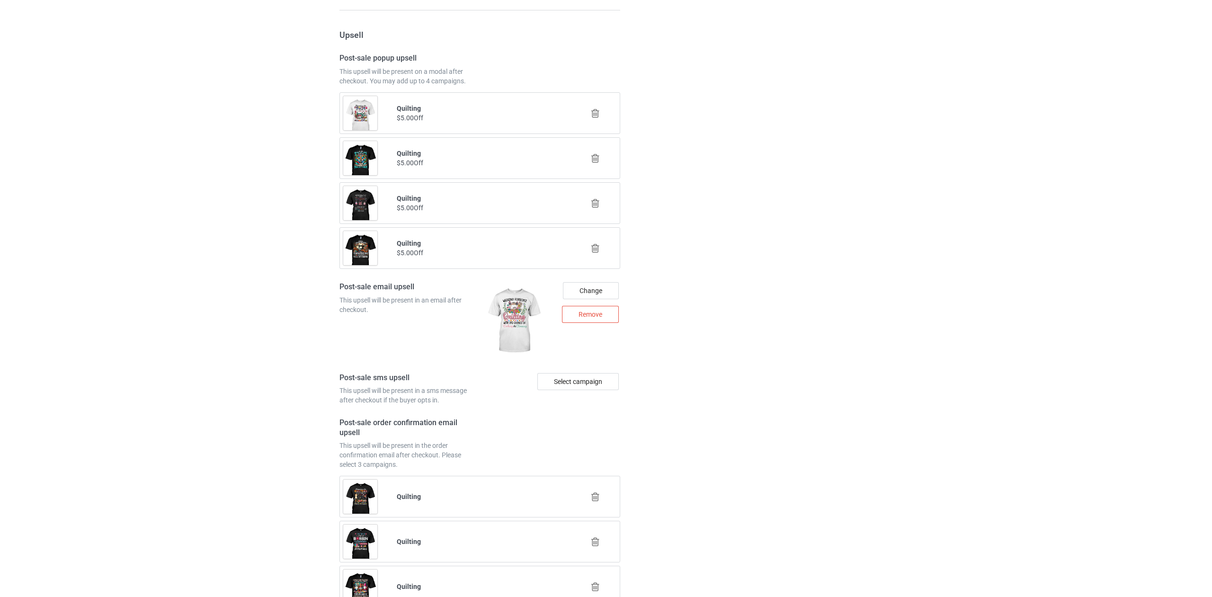
scroll to position [1416, 0]
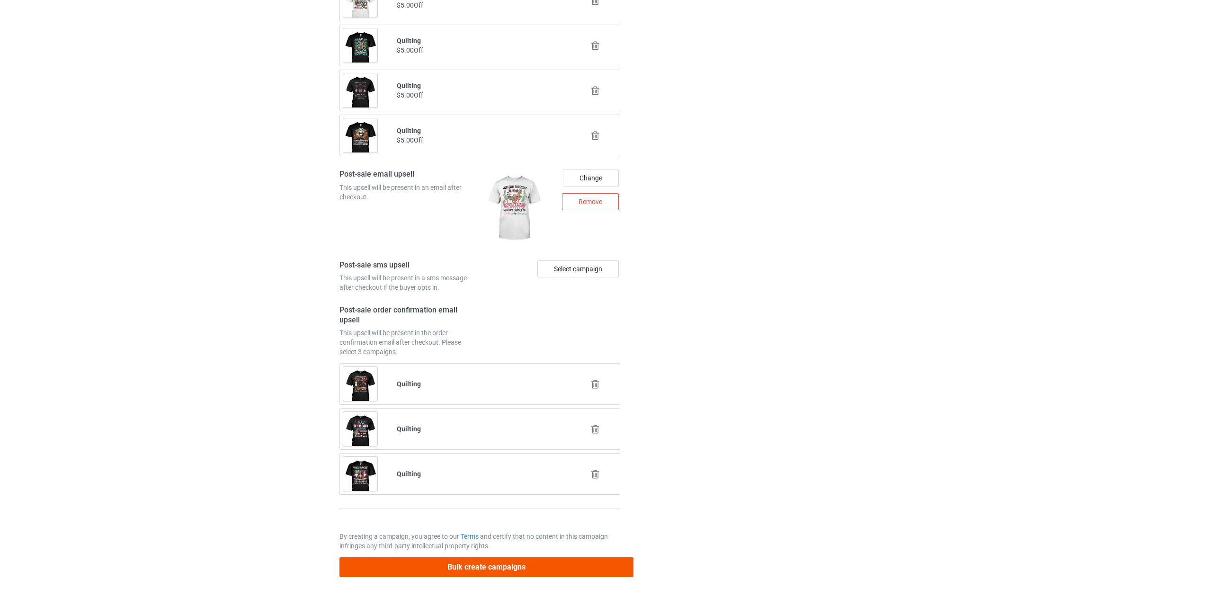
type input "/kz5"
click at [508, 568] on button "Bulk create campaigns" at bounding box center [486, 566] width 294 height 19
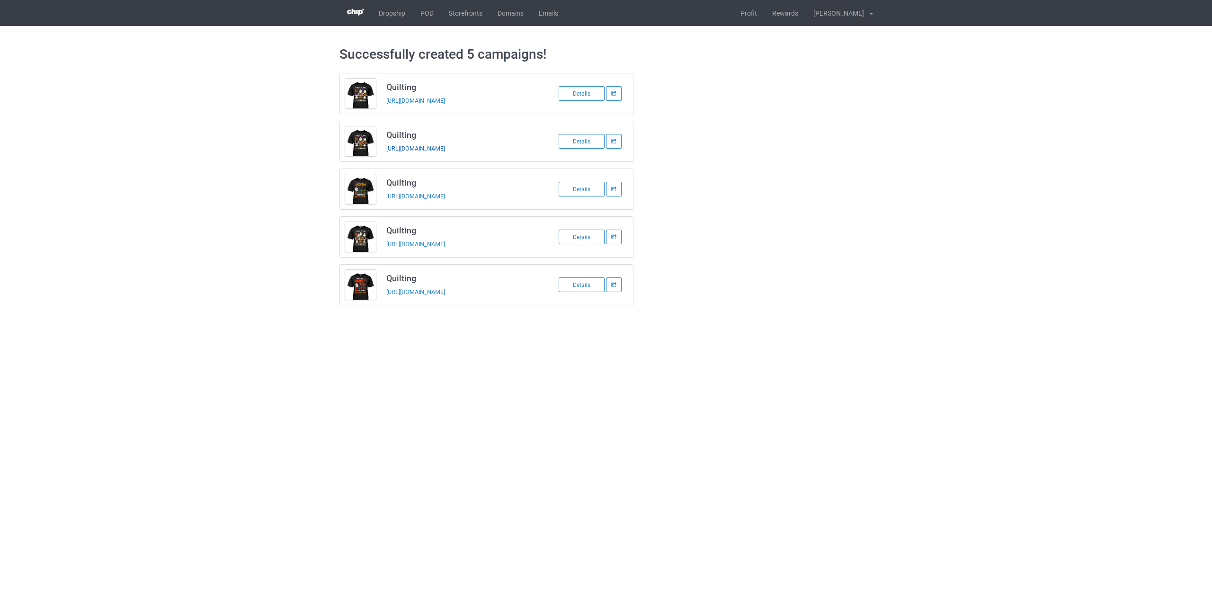
copy link "kz2"
drag, startPoint x: 473, startPoint y: 148, endPoint x: 456, endPoint y: 150, distance: 17.1
click at [456, 150] on div "[URL][DOMAIN_NAME]" at bounding box center [452, 148] width 133 height 10
